Goal: Task Accomplishment & Management: Use online tool/utility

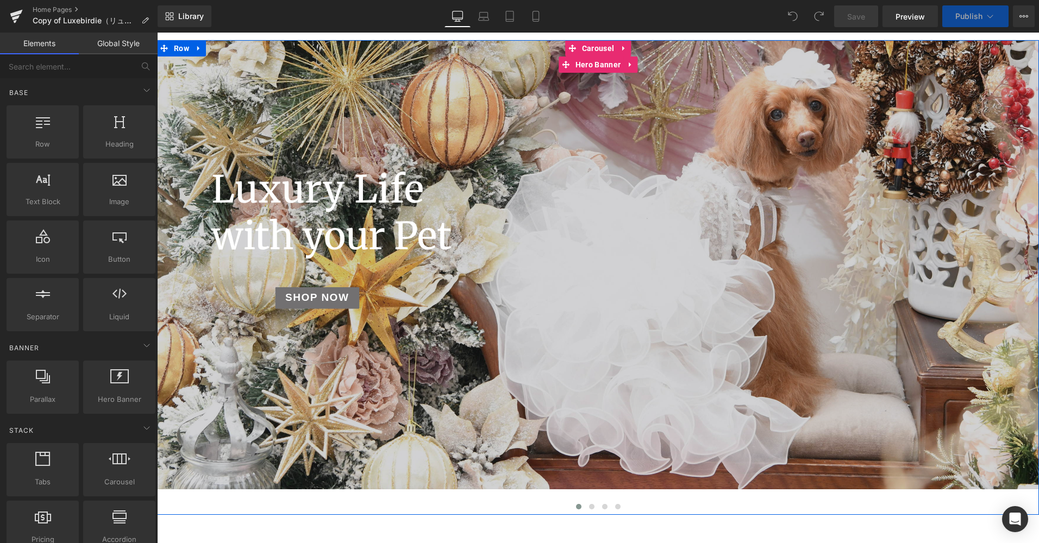
scroll to position [163, 0]
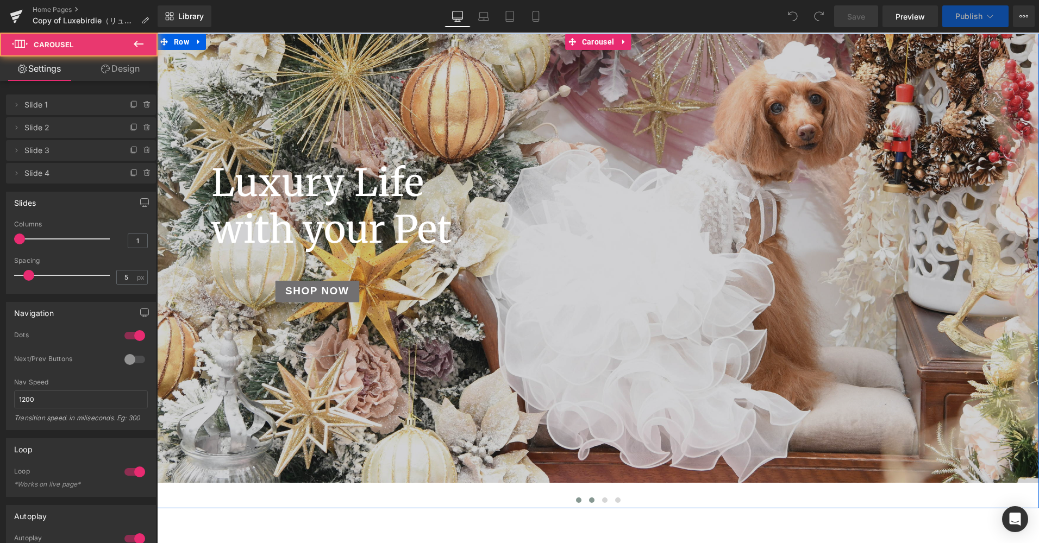
click at [585, 500] on button at bounding box center [591, 500] width 13 height 11
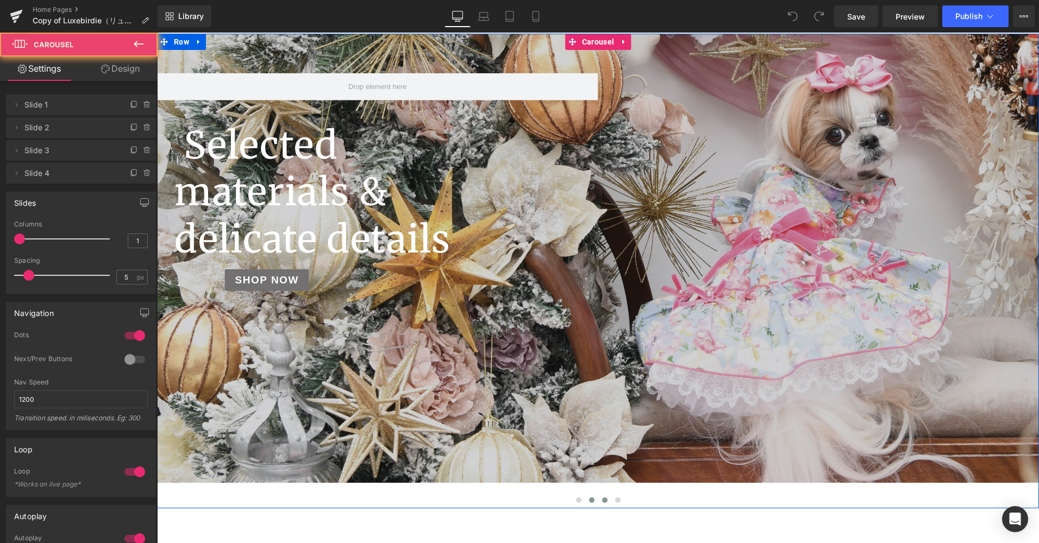
click at [602, 501] on span at bounding box center [604, 500] width 5 height 5
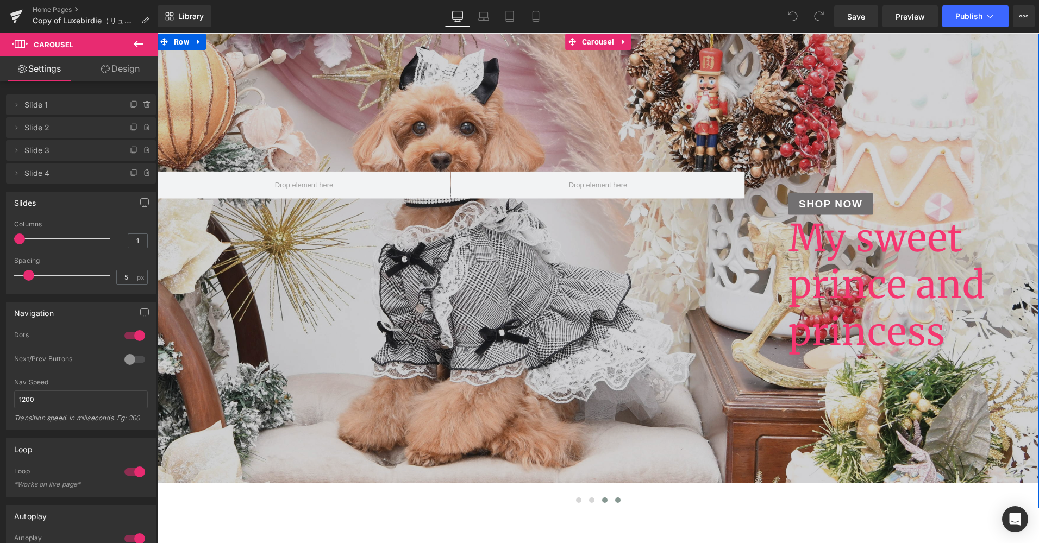
click at [616, 500] on span at bounding box center [617, 500] width 5 height 5
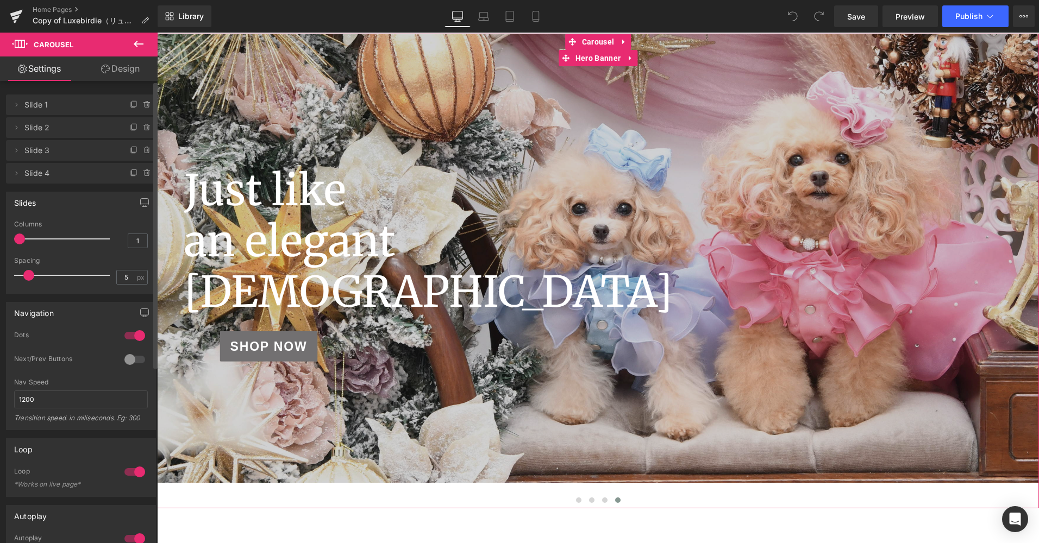
click at [46, 174] on span "Slide 4" at bounding box center [69, 173] width 91 height 21
click at [130, 173] on icon at bounding box center [134, 173] width 9 height 9
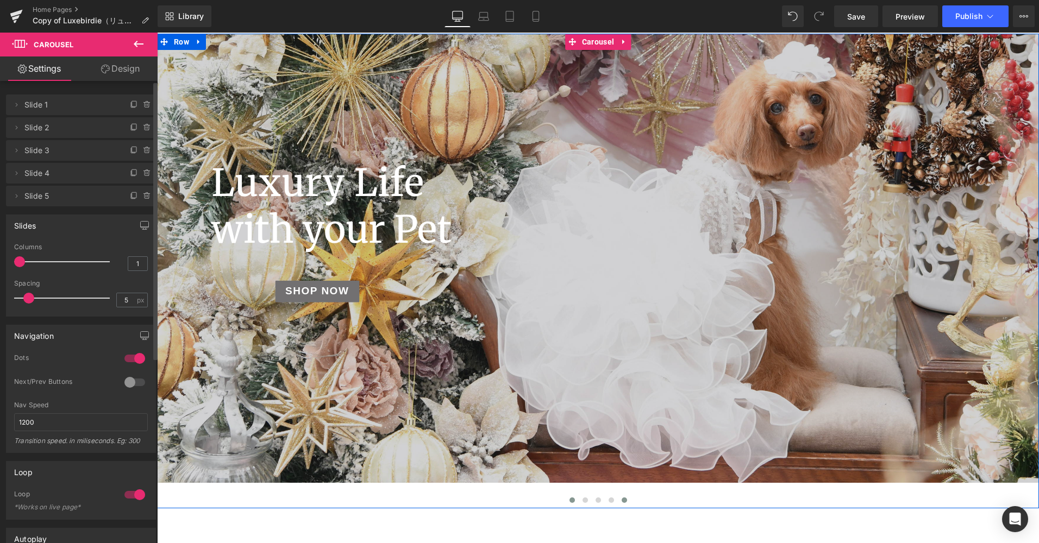
click at [622, 499] on span at bounding box center [624, 500] width 5 height 5
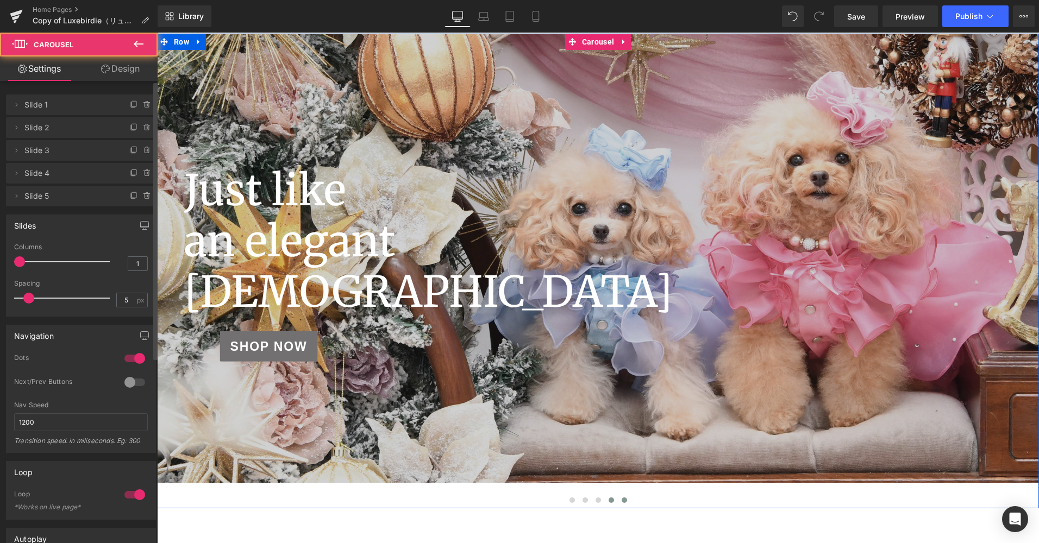
click at [610, 501] on button at bounding box center [611, 500] width 13 height 11
click at [596, 501] on span at bounding box center [598, 500] width 5 height 5
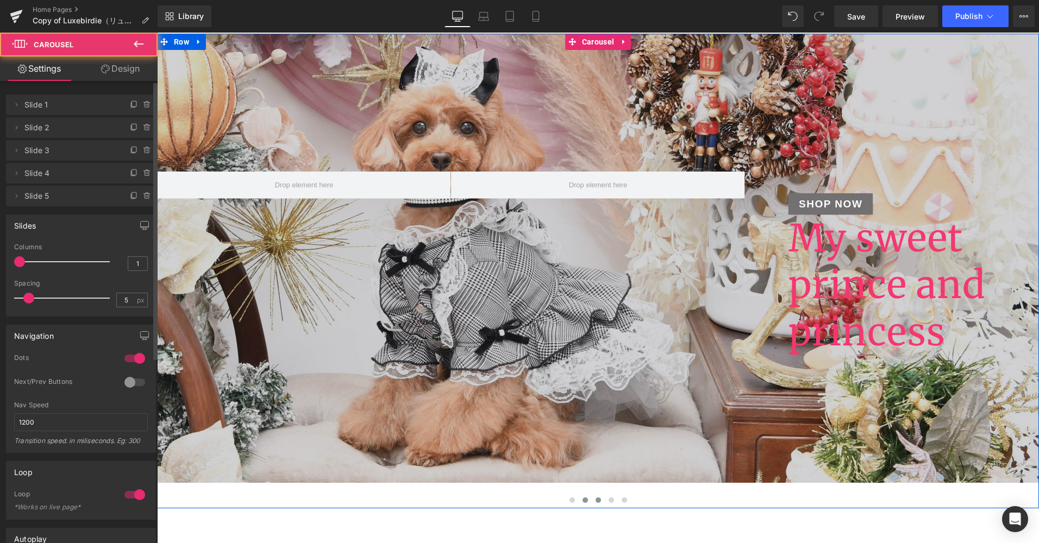
click at [583, 500] on span at bounding box center [585, 500] width 5 height 5
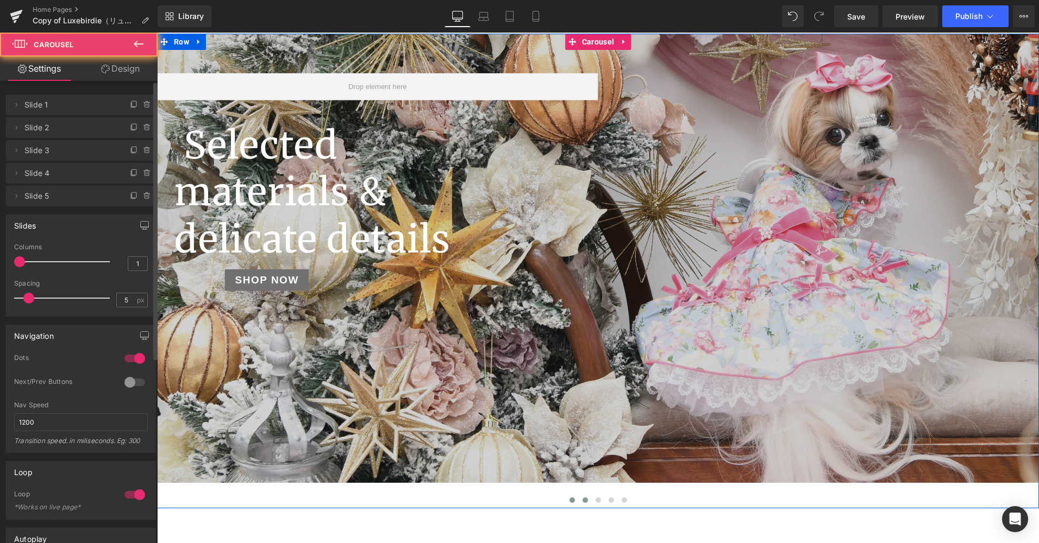
click at [570, 499] on span at bounding box center [572, 500] width 5 height 5
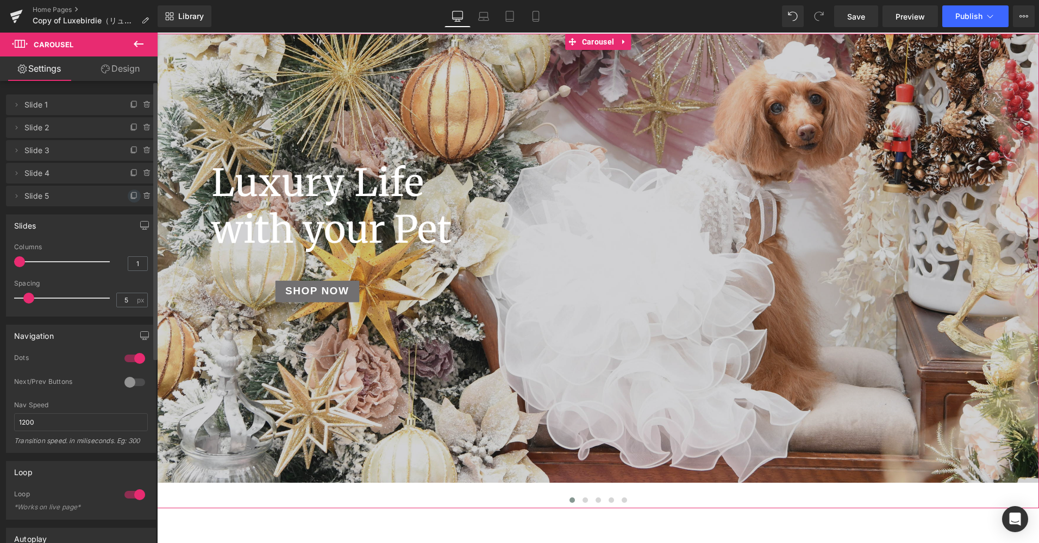
click at [130, 196] on icon at bounding box center [134, 196] width 9 height 9
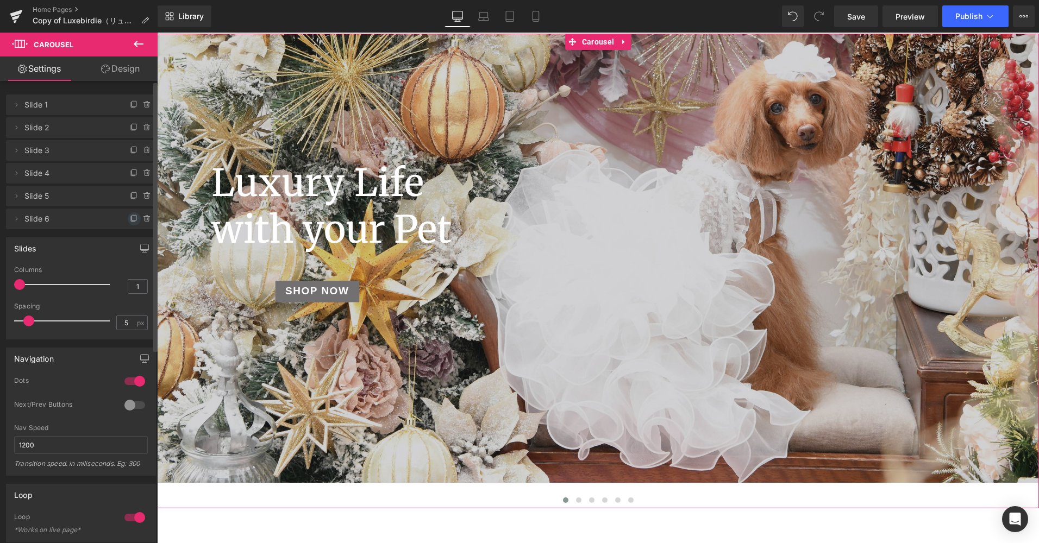
click at [130, 221] on icon at bounding box center [134, 219] width 9 height 9
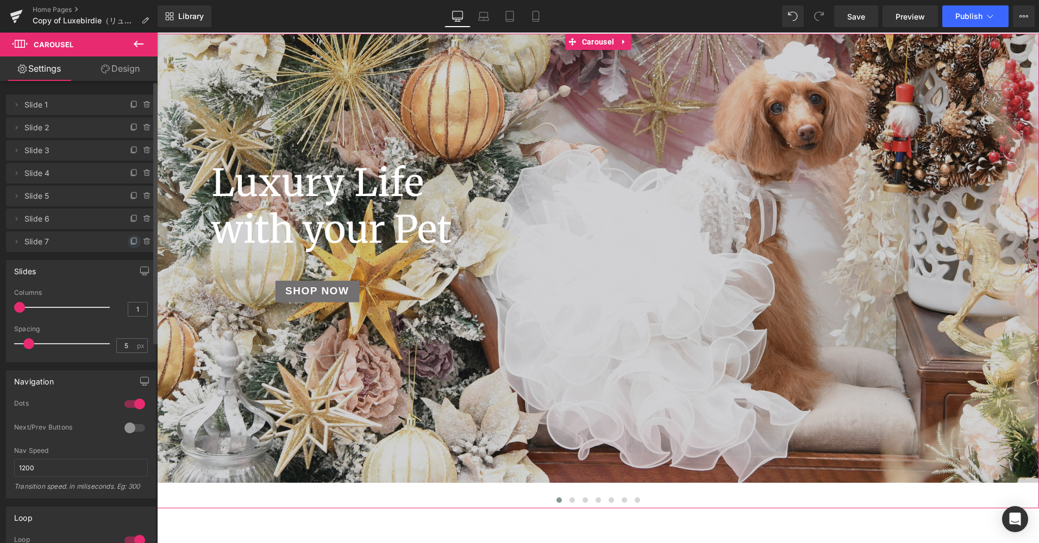
click at [130, 237] on icon at bounding box center [134, 241] width 9 height 9
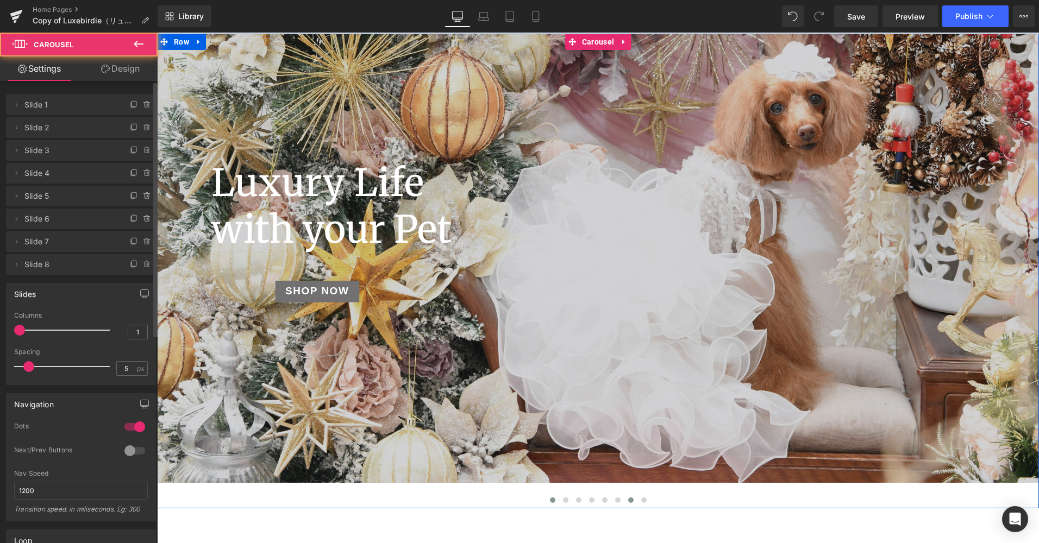
click at [628, 503] on span at bounding box center [630, 500] width 5 height 5
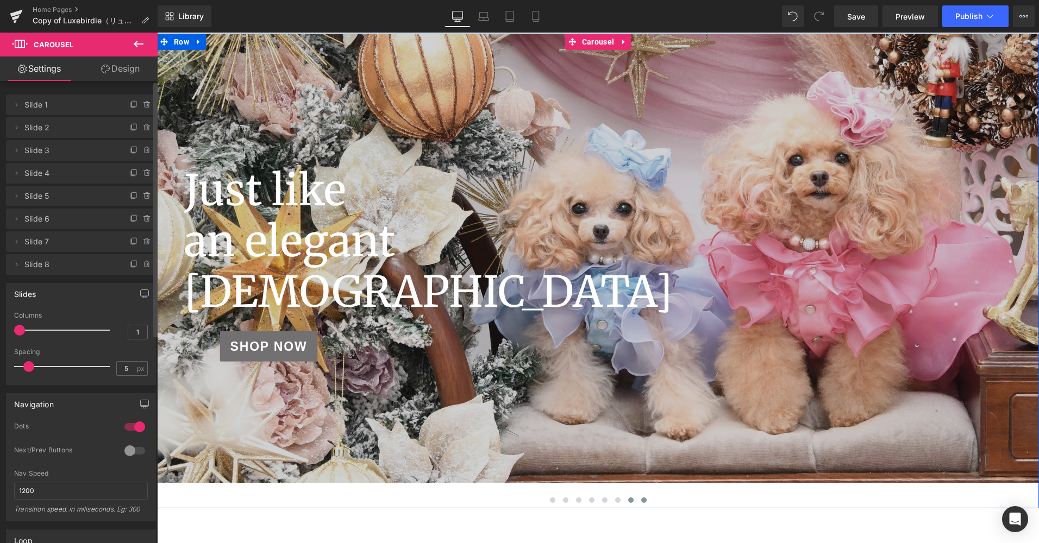
click at [641, 502] on span at bounding box center [643, 500] width 5 height 5
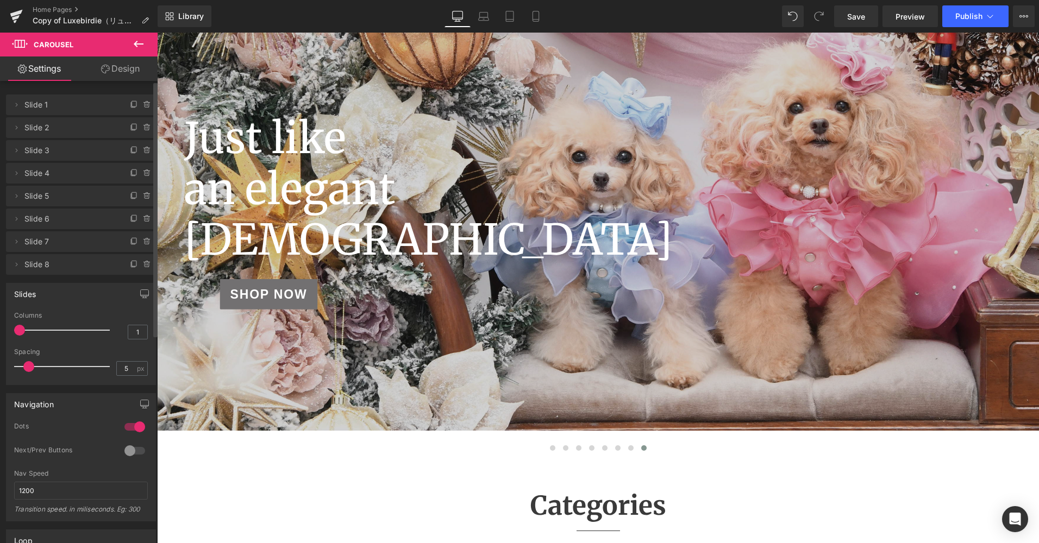
scroll to position [217, 0]
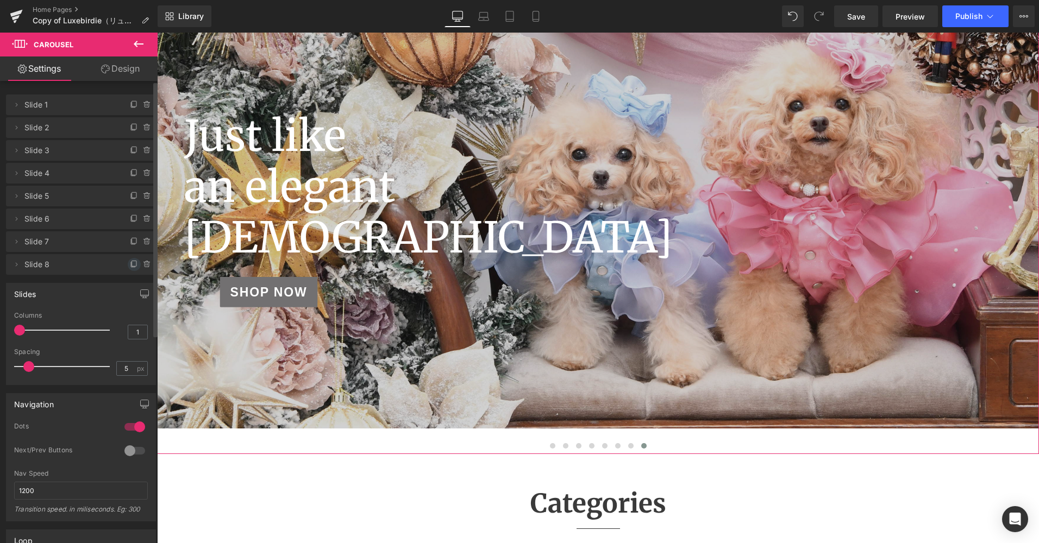
click at [131, 268] on icon at bounding box center [134, 264] width 9 height 9
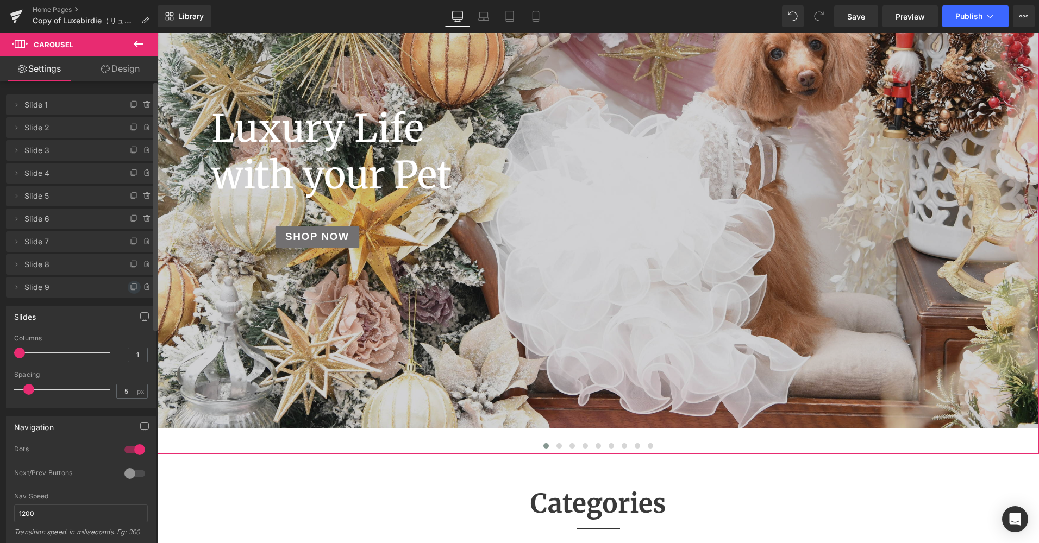
click at [130, 290] on icon at bounding box center [134, 287] width 9 height 9
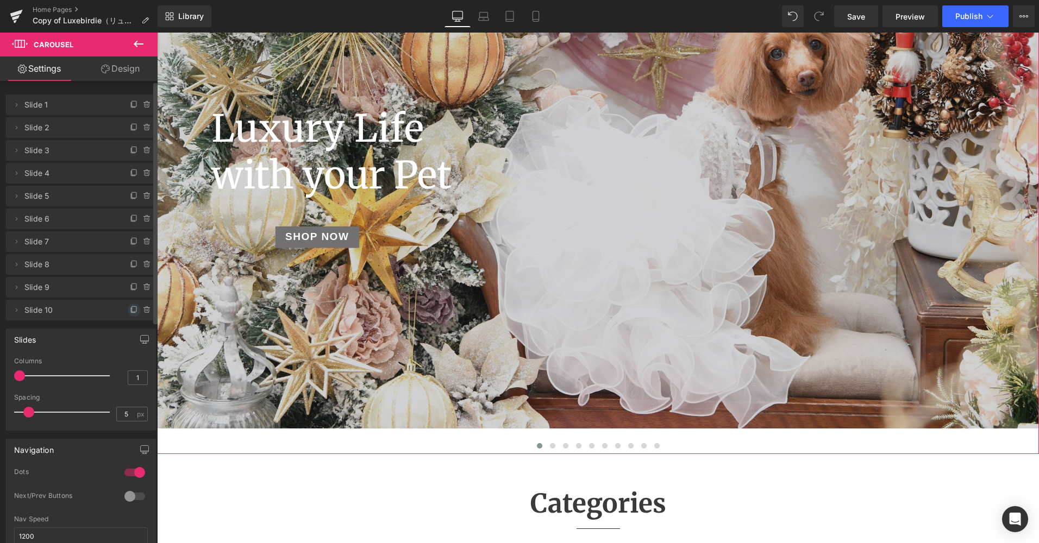
click at [132, 308] on icon at bounding box center [134, 308] width 4 height 5
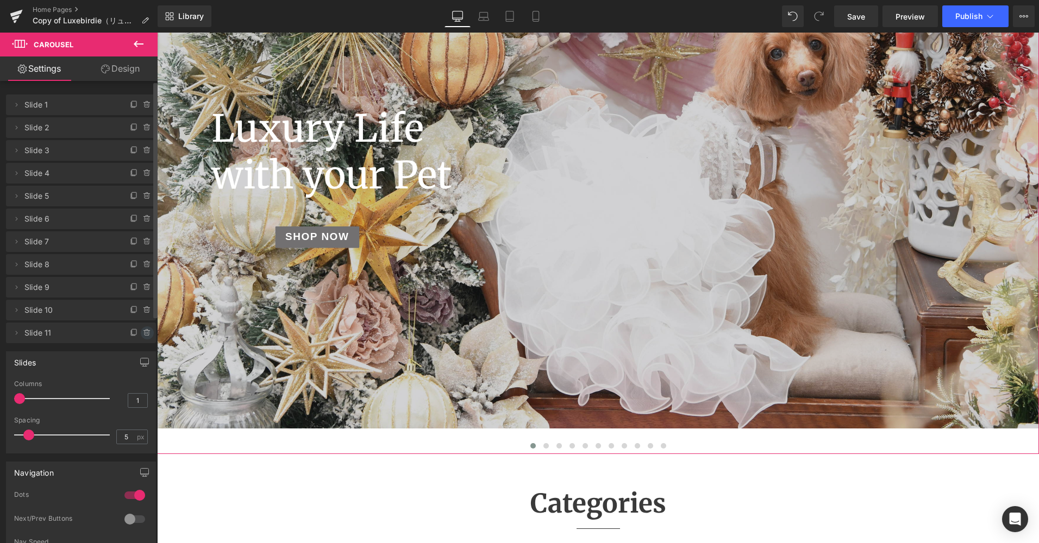
click at [143, 331] on icon at bounding box center [146, 331] width 6 height 0
click at [133, 331] on button "Delete" at bounding box center [135, 334] width 34 height 14
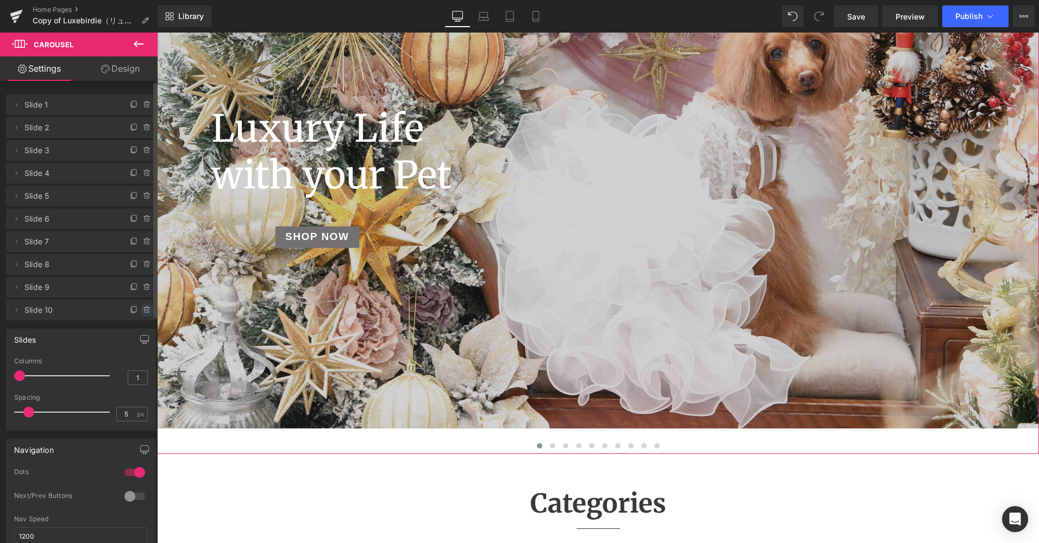
click at [145, 310] on icon at bounding box center [147, 310] width 4 height 5
click at [135, 311] on button "Delete" at bounding box center [135, 311] width 34 height 14
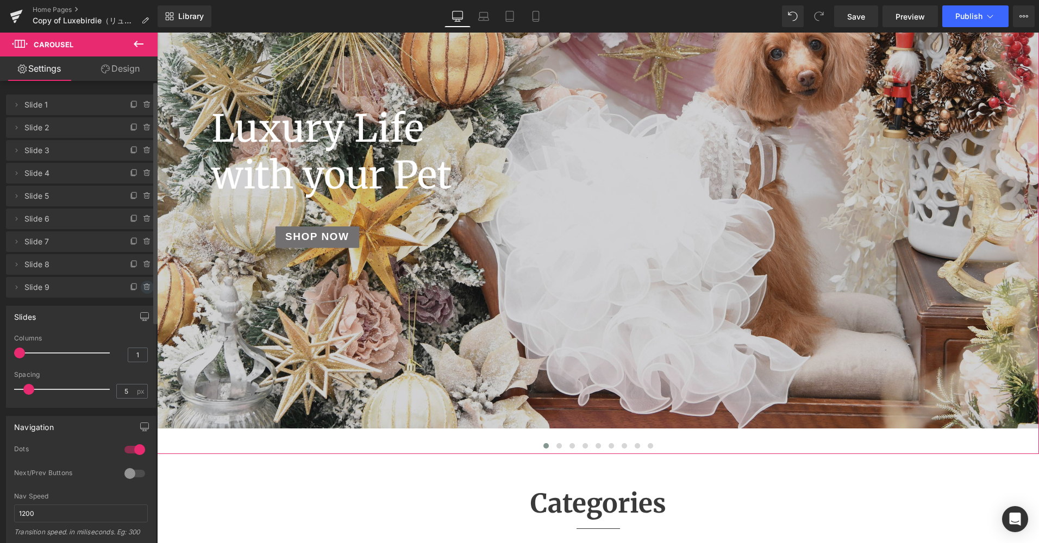
click at [143, 287] on icon at bounding box center [147, 287] width 9 height 9
click at [141, 290] on button "Delete" at bounding box center [135, 288] width 34 height 14
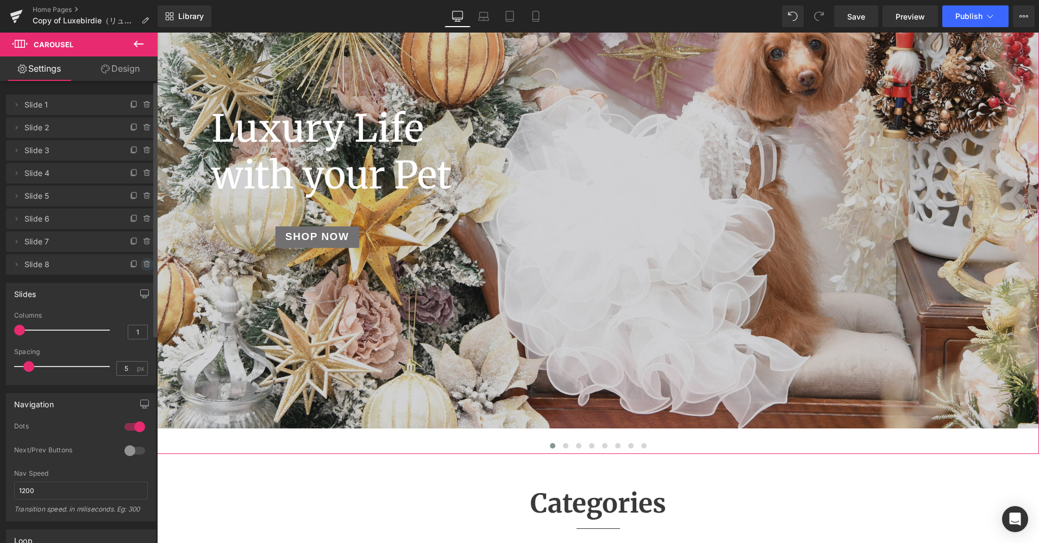
click at [146, 262] on icon at bounding box center [147, 261] width 2 height 1
click at [142, 270] on button "Delete" at bounding box center [135, 265] width 34 height 14
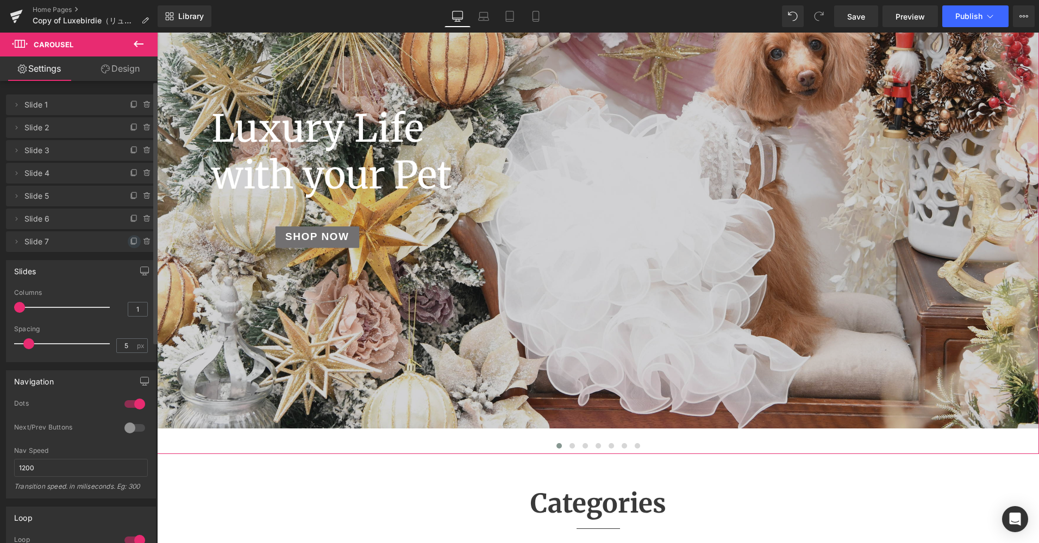
click at [132, 243] on icon at bounding box center [134, 240] width 4 height 5
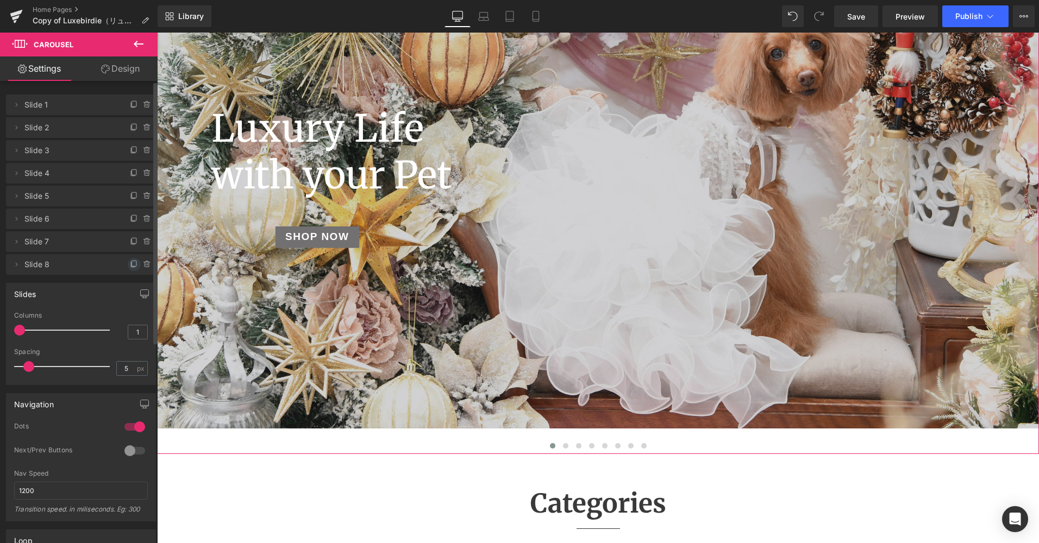
click at [130, 262] on icon at bounding box center [134, 264] width 9 height 9
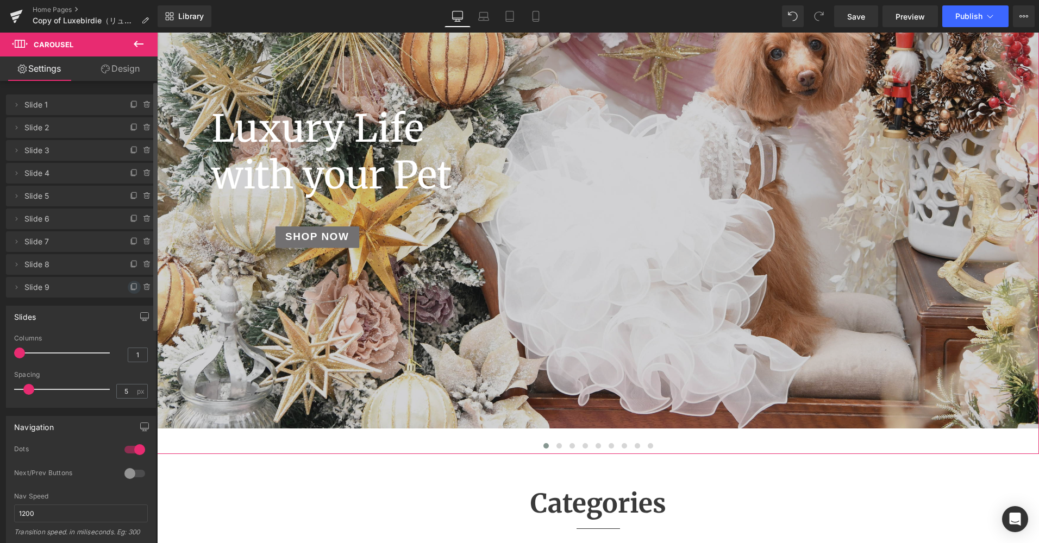
click at [131, 291] on icon at bounding box center [134, 287] width 9 height 9
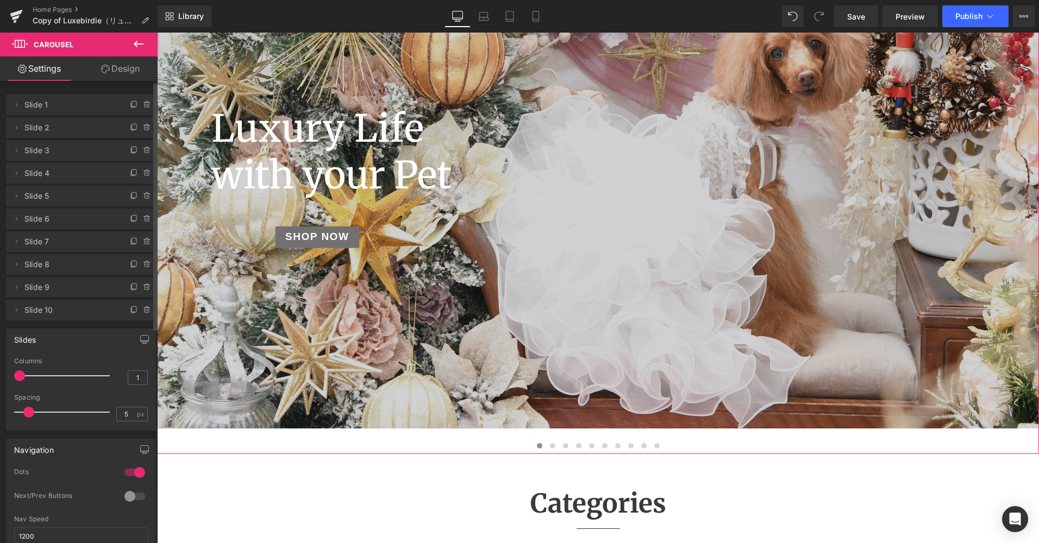
click at [128, 308] on span at bounding box center [134, 310] width 13 height 13
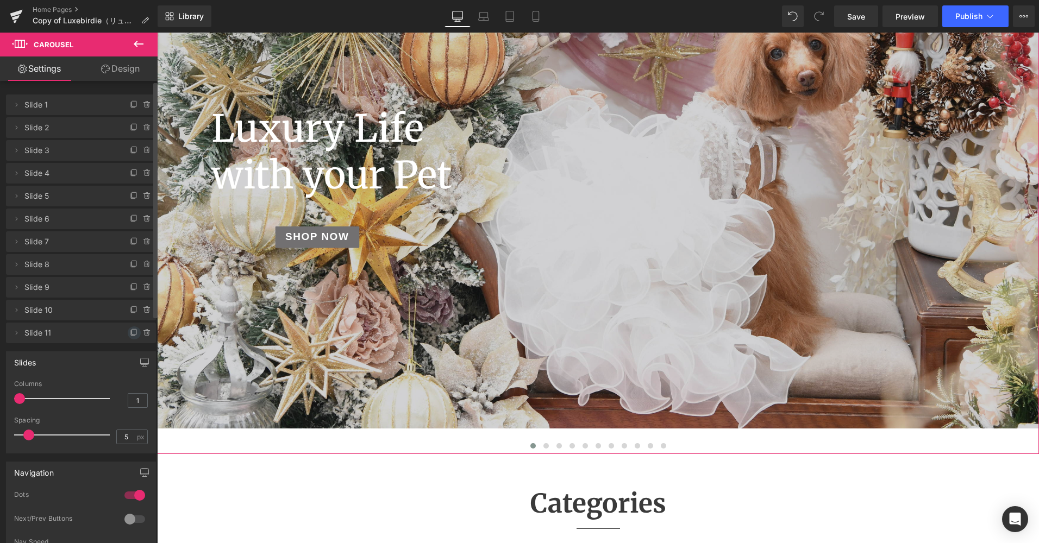
click at [132, 328] on span at bounding box center [134, 333] width 13 height 13
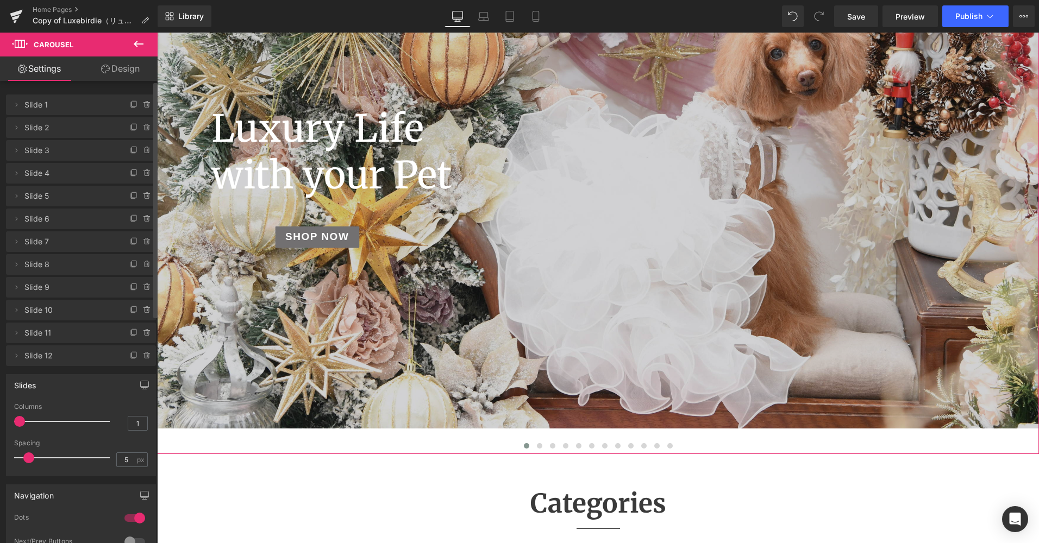
click at [130, 358] on icon at bounding box center [134, 356] width 9 height 9
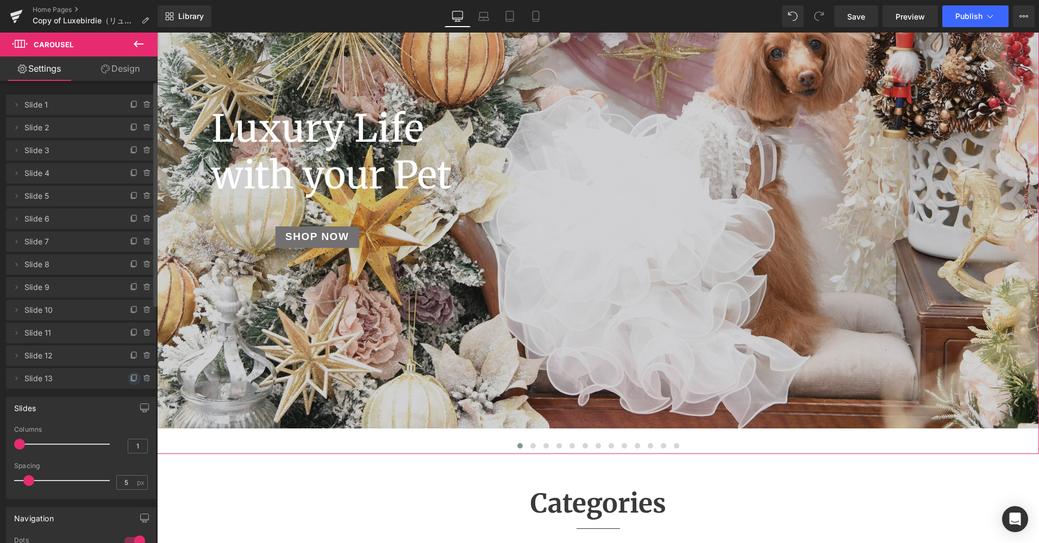
click at [128, 382] on span at bounding box center [134, 378] width 13 height 13
click at [130, 402] on icon at bounding box center [134, 401] width 9 height 9
click at [128, 423] on span at bounding box center [134, 424] width 13 height 13
click at [130, 447] on icon at bounding box center [134, 447] width 9 height 9
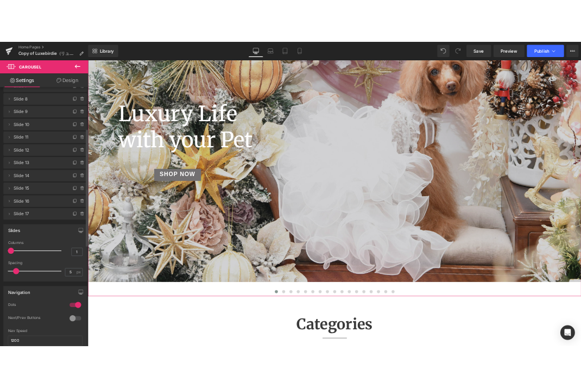
scroll to position [163, 0]
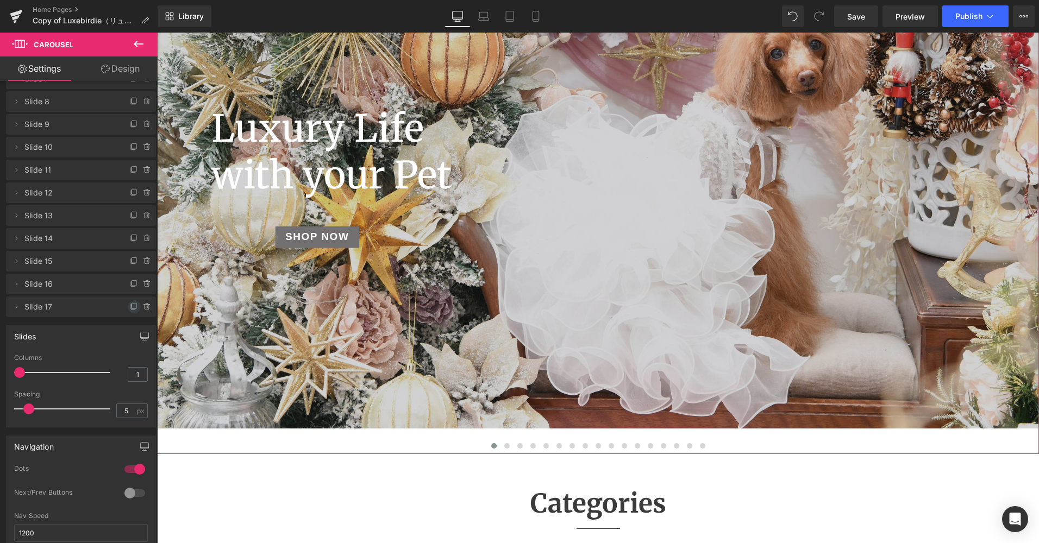
click at [130, 307] on icon at bounding box center [134, 307] width 9 height 9
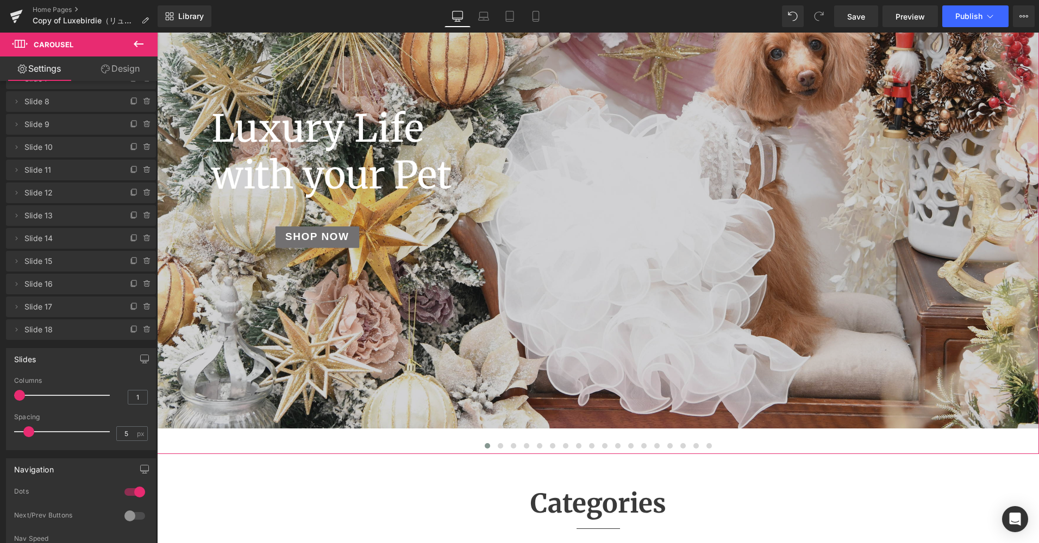
click at [130, 330] on icon at bounding box center [134, 330] width 9 height 9
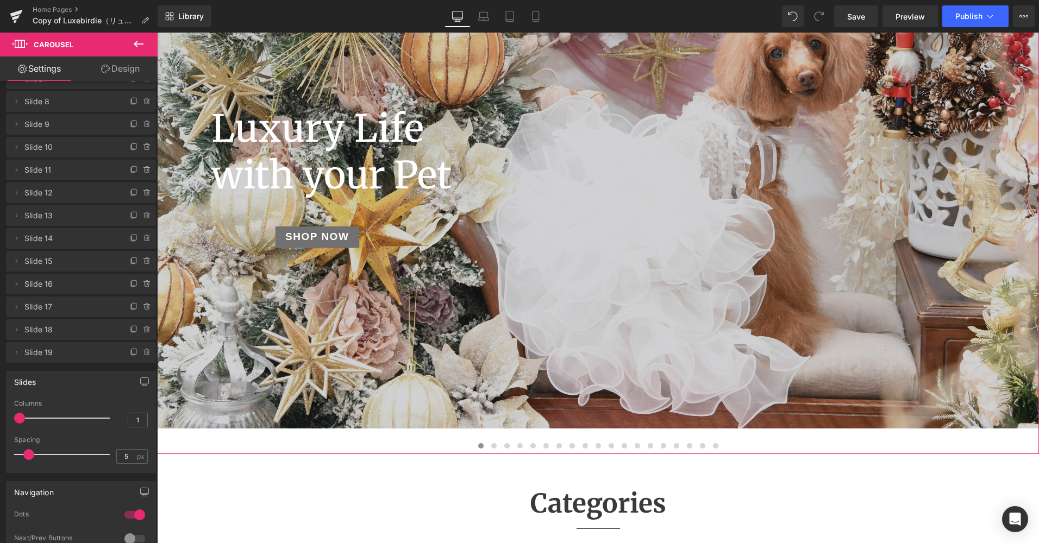
click at [133, 354] on icon at bounding box center [134, 352] width 9 height 9
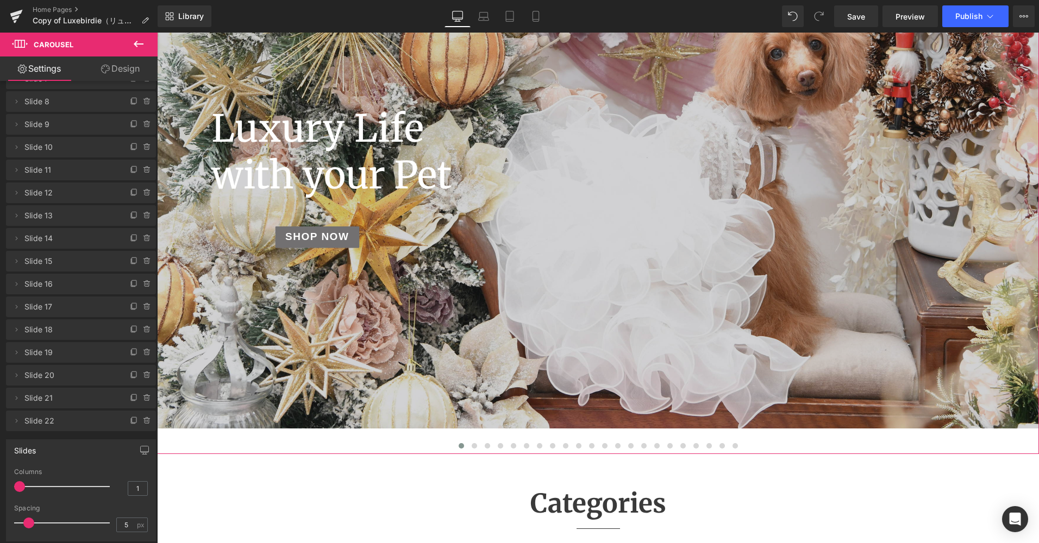
click at [145, 423] on icon at bounding box center [147, 421] width 4 height 5
click at [143, 395] on icon at bounding box center [147, 398] width 9 height 9
click at [136, 416] on button "Delete" at bounding box center [135, 422] width 34 height 14
click at [137, 416] on div at bounding box center [142, 417] width 28 height 13
click at [143, 421] on icon at bounding box center [147, 421] width 9 height 9
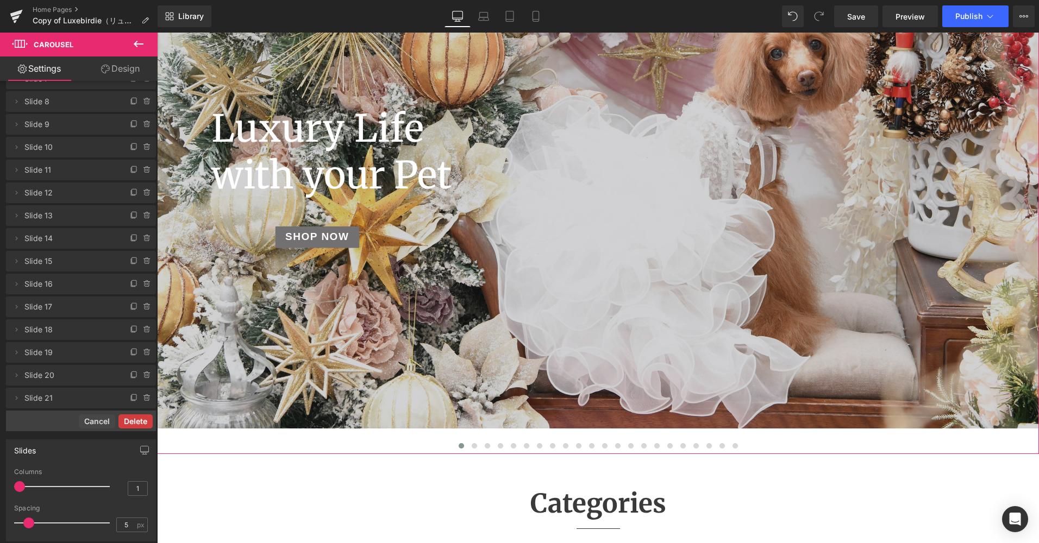
click at [140, 416] on button "Delete" at bounding box center [135, 422] width 34 height 14
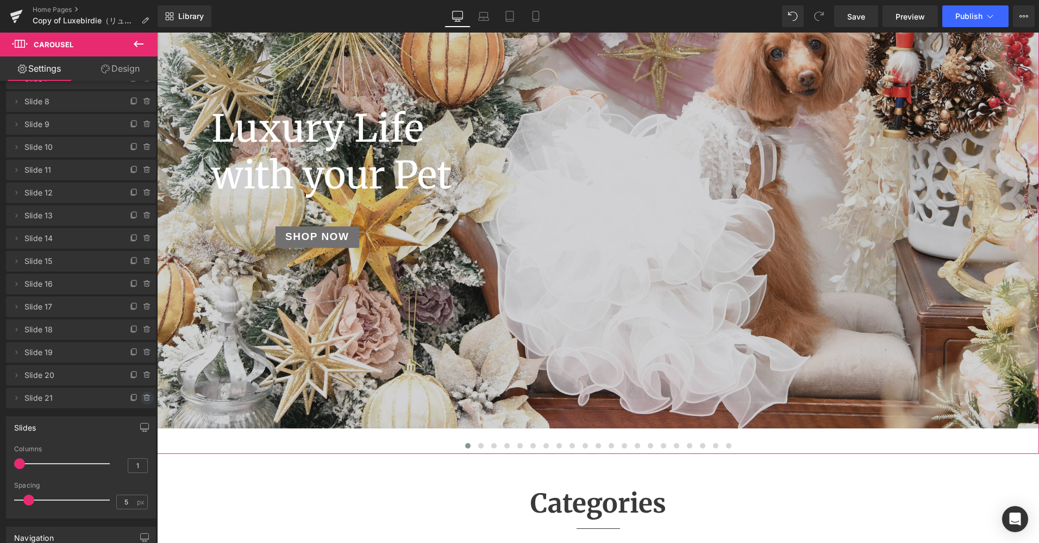
click at [143, 399] on icon at bounding box center [147, 398] width 9 height 9
click at [141, 399] on button "Delete" at bounding box center [135, 399] width 34 height 14
click at [145, 376] on icon at bounding box center [147, 375] width 4 height 5
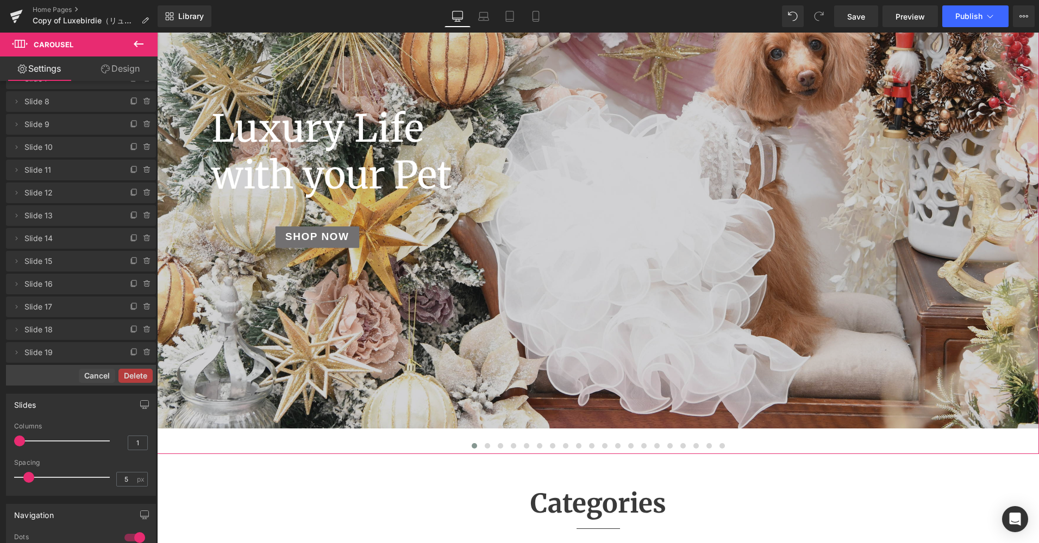
click at [140, 376] on button "Delete" at bounding box center [135, 376] width 34 height 14
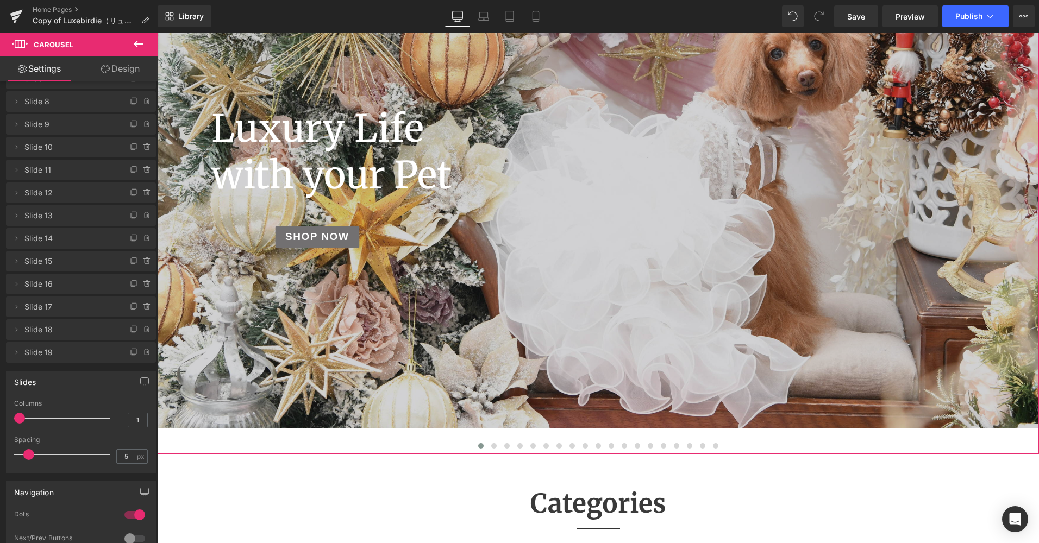
click at [145, 355] on icon at bounding box center [147, 353] width 4 height 5
click at [141, 350] on button "Delete" at bounding box center [135, 353] width 34 height 14
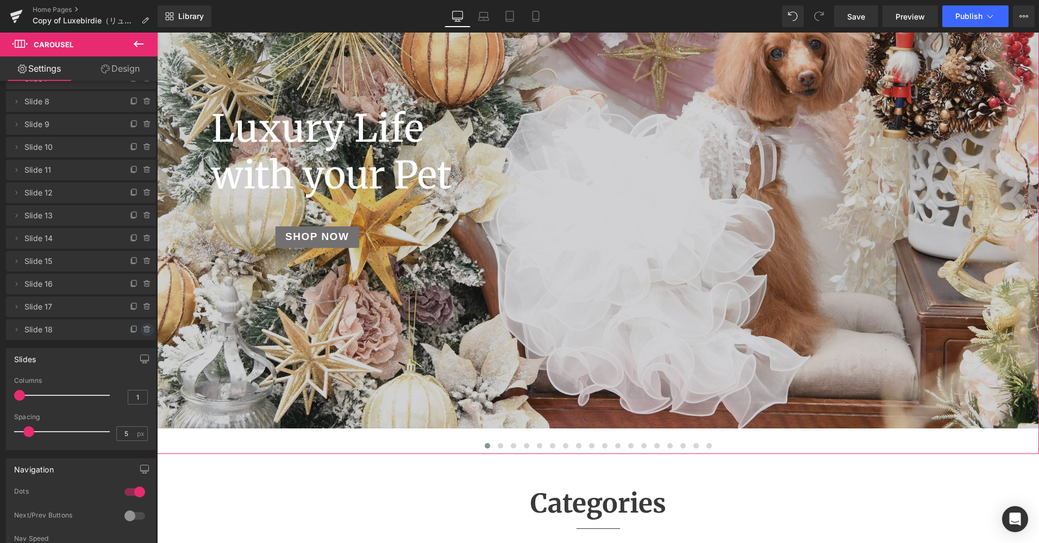
click at [145, 332] on icon at bounding box center [147, 330] width 4 height 5
click at [142, 332] on button "Delete" at bounding box center [135, 330] width 34 height 14
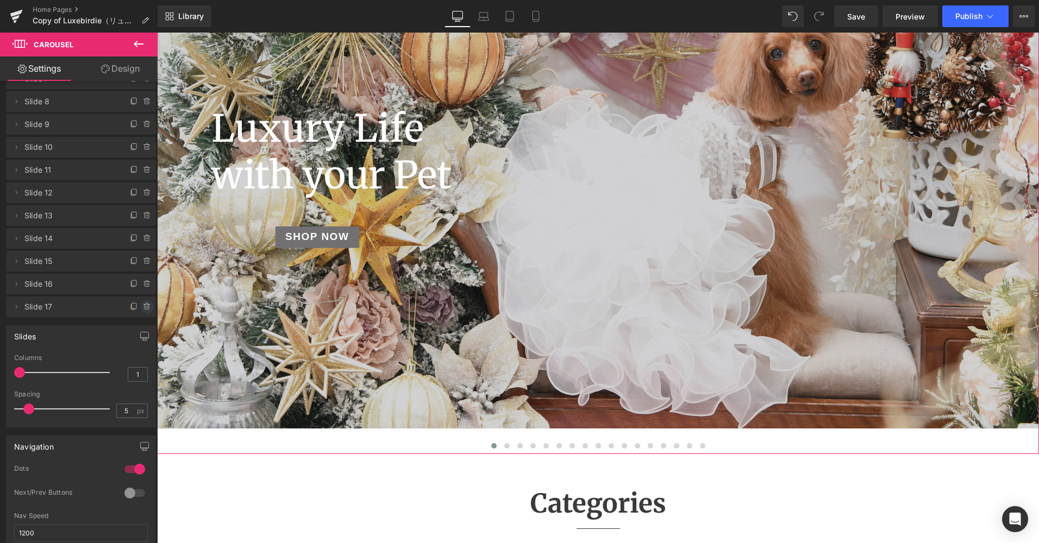
click at [143, 308] on icon at bounding box center [147, 307] width 9 height 9
click at [136, 303] on button "Delete" at bounding box center [135, 308] width 34 height 14
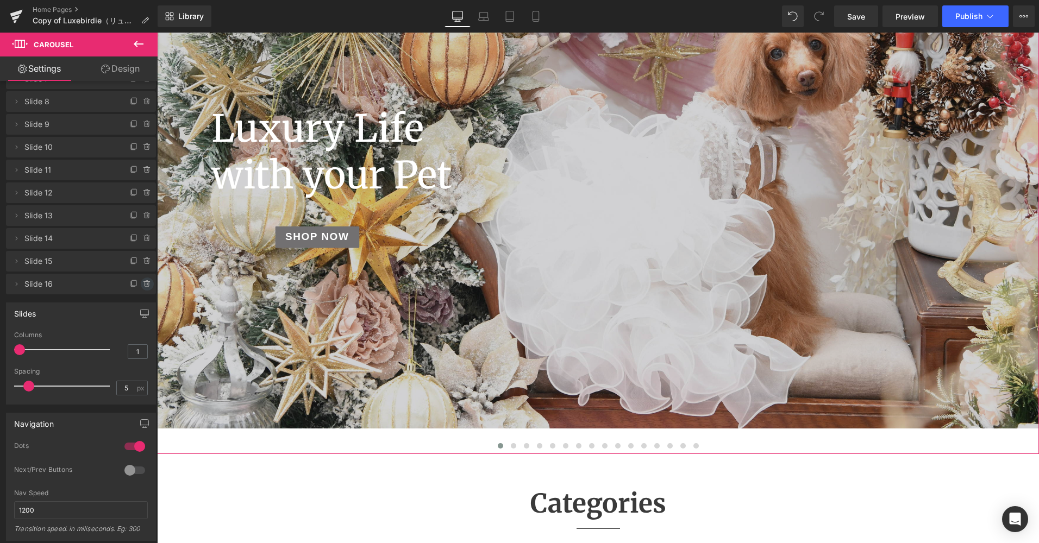
click at [143, 282] on icon at bounding box center [146, 282] width 6 height 0
click at [140, 281] on button "Delete" at bounding box center [135, 285] width 34 height 14
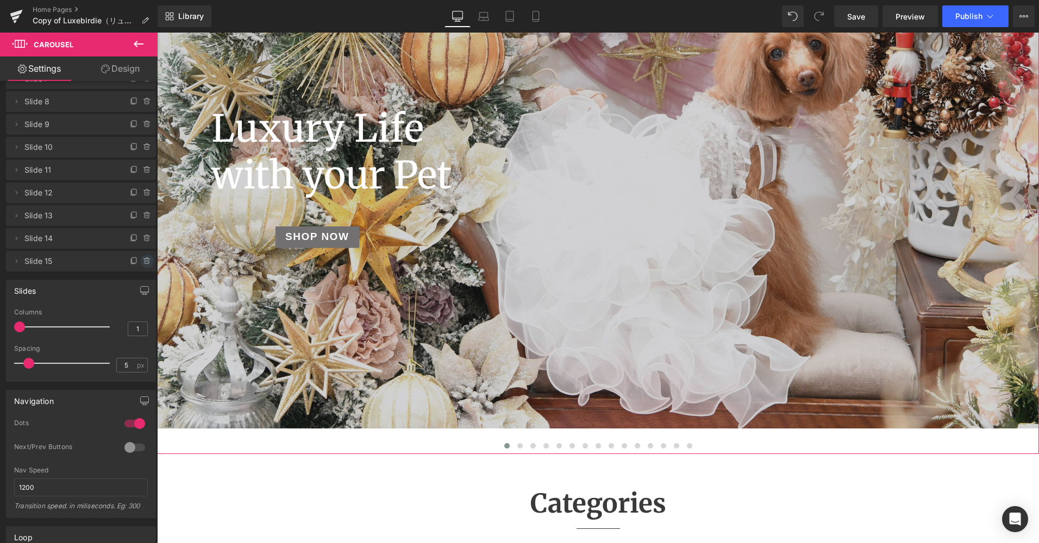
click at [145, 264] on icon at bounding box center [147, 261] width 4 height 5
click at [140, 270] on div "Delete Cancel" at bounding box center [81, 261] width 150 height 21
click at [141, 265] on button "Delete" at bounding box center [135, 262] width 34 height 14
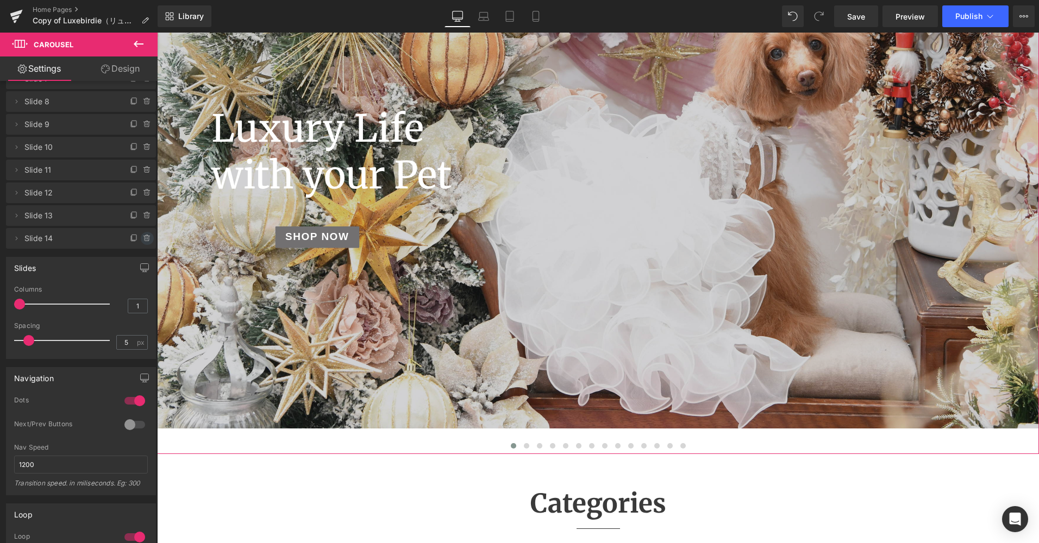
click at [146, 235] on icon at bounding box center [147, 235] width 2 height 1
click at [143, 235] on button "Delete" at bounding box center [135, 239] width 34 height 14
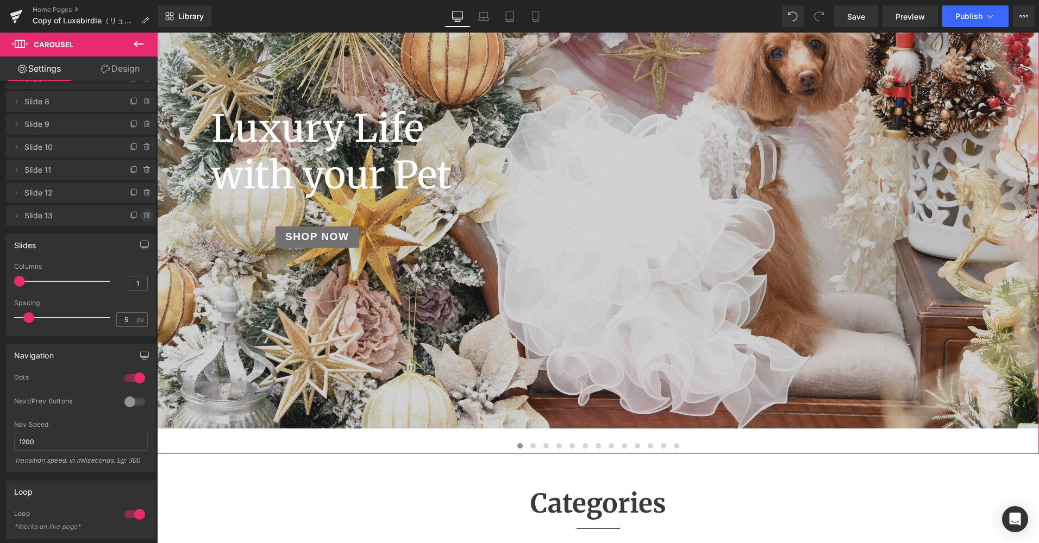
click at [146, 215] on icon at bounding box center [147, 215] width 9 height 9
click at [138, 214] on button "Delete" at bounding box center [135, 216] width 34 height 14
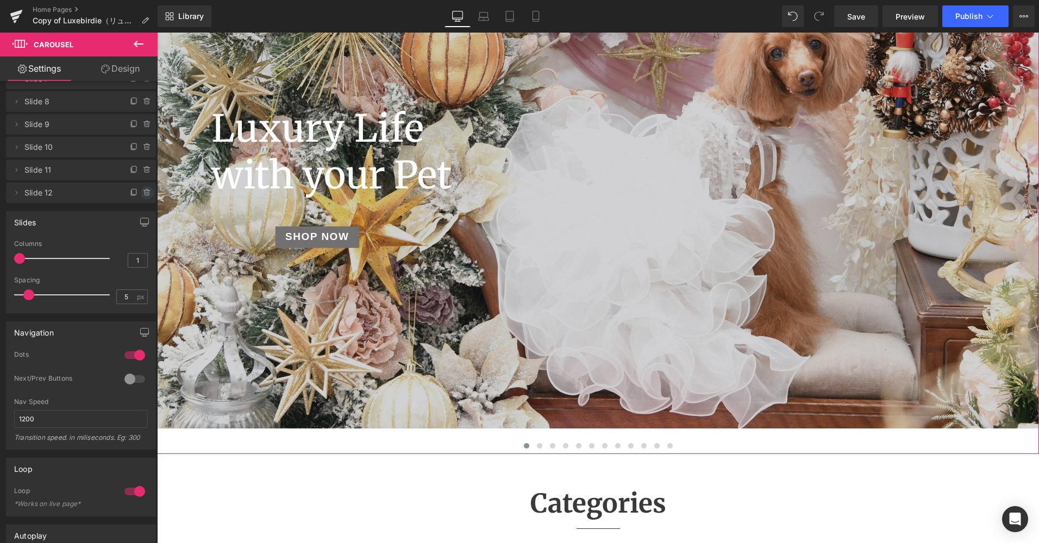
click at [145, 195] on icon at bounding box center [147, 193] width 4 height 5
click at [137, 196] on button "Delete" at bounding box center [135, 193] width 34 height 14
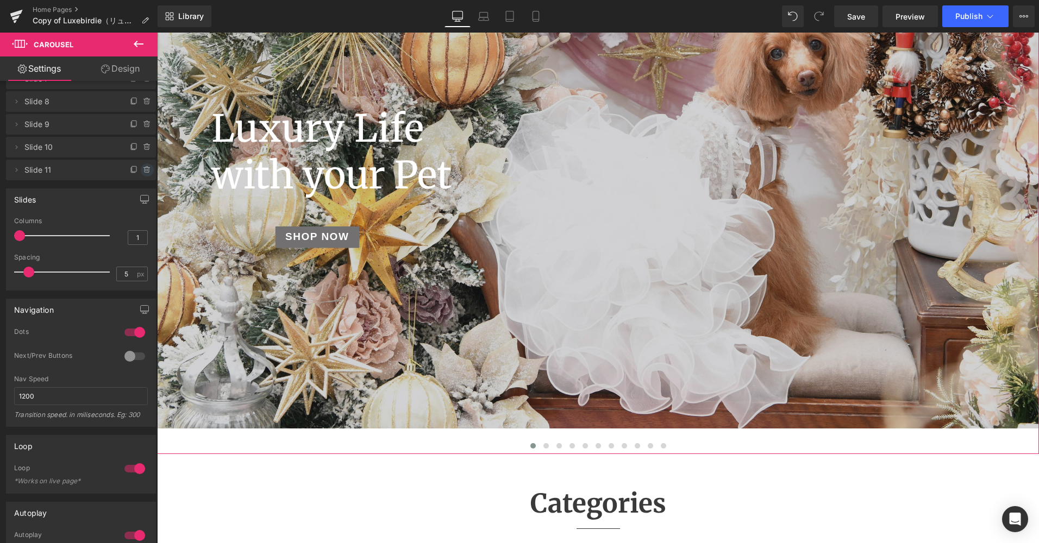
click at [146, 168] on icon at bounding box center [147, 167] width 2 height 1
click at [142, 173] on button "Delete" at bounding box center [135, 171] width 34 height 14
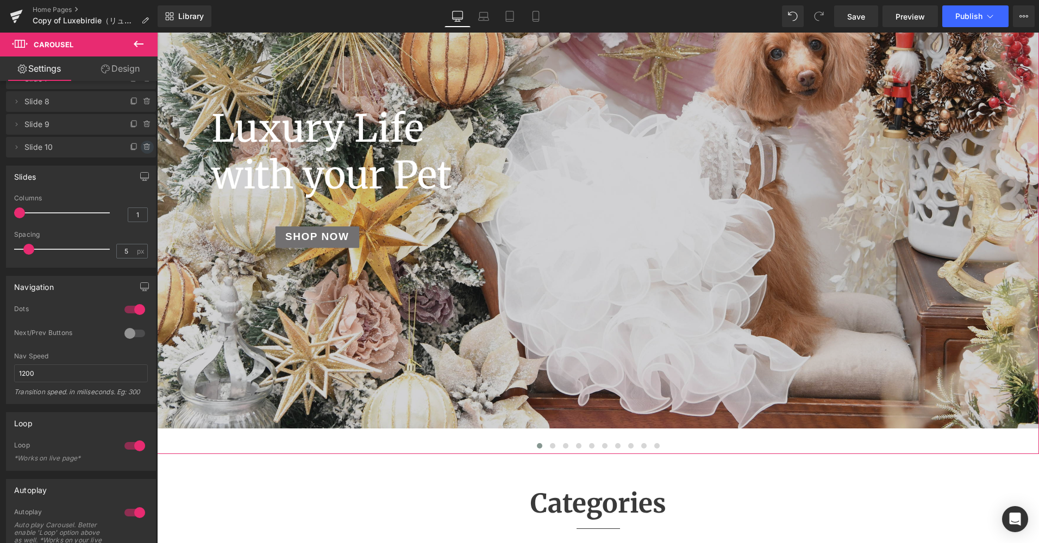
click at [141, 147] on span at bounding box center [147, 147] width 13 height 13
click at [137, 147] on button "Delete" at bounding box center [135, 148] width 34 height 14
